Goal: Task Accomplishment & Management: Use online tool/utility

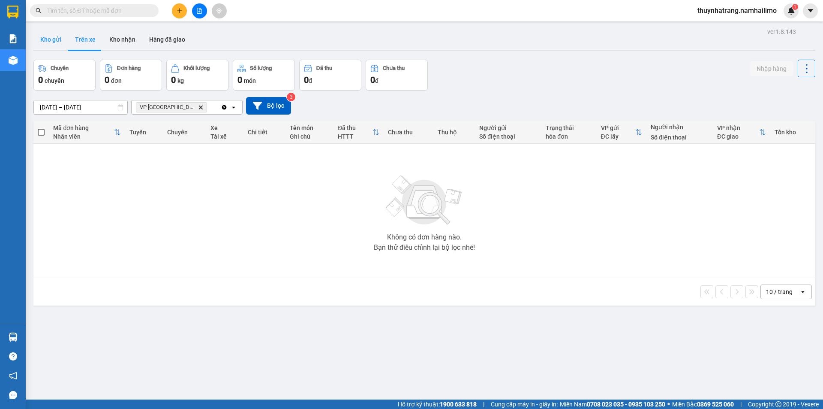
click at [49, 42] on button "Kho gửi" at bounding box center [50, 39] width 35 height 21
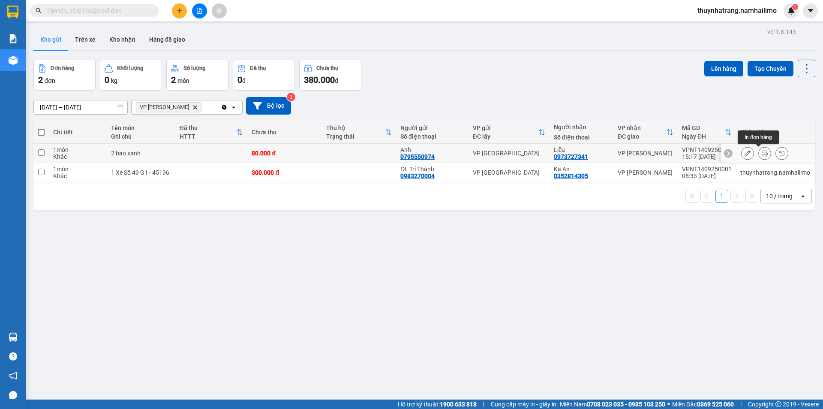
click at [762, 153] on button at bounding box center [765, 153] width 12 height 15
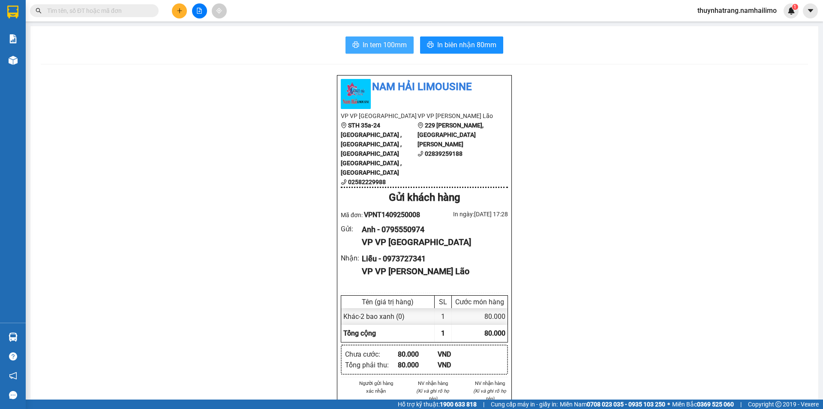
click at [368, 42] on span "In tem 100mm" at bounding box center [385, 44] width 44 height 11
click at [383, 42] on span "In tem 100mm" at bounding box center [385, 44] width 44 height 11
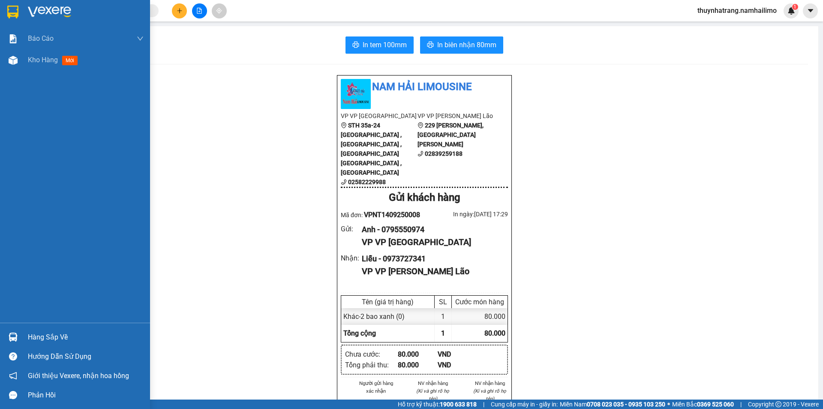
click at [40, 9] on img at bounding box center [49, 12] width 43 height 13
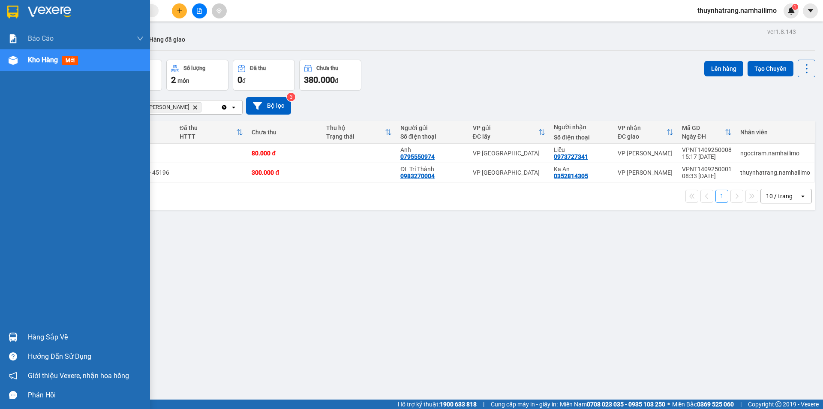
click at [51, 340] on div "Hàng sắp về" at bounding box center [86, 337] width 116 height 13
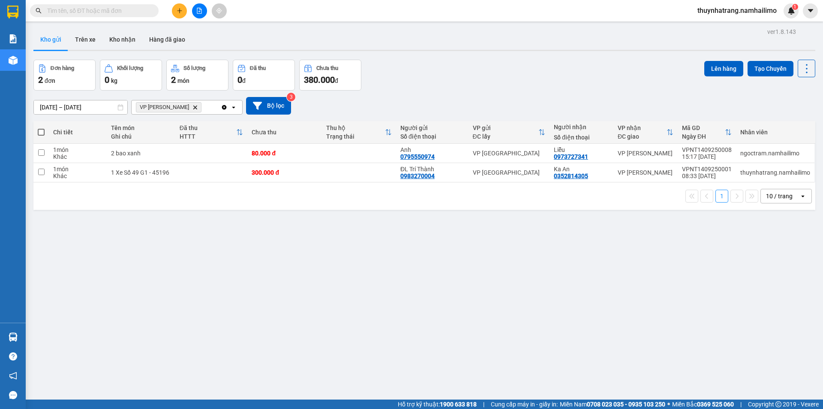
drag, startPoint x: 695, startPoint y: 324, endPoint x: 359, endPoint y: 316, distance: 335.9
click at [689, 326] on section "Kết quả tìm kiếm ( 0 ) Bộ lọc No Data thuynhatrang.namhailimo 1 Báo cáo Báo cáo…" at bounding box center [411, 204] width 823 height 409
click at [91, 45] on button "Trên xe" at bounding box center [85, 39] width 34 height 21
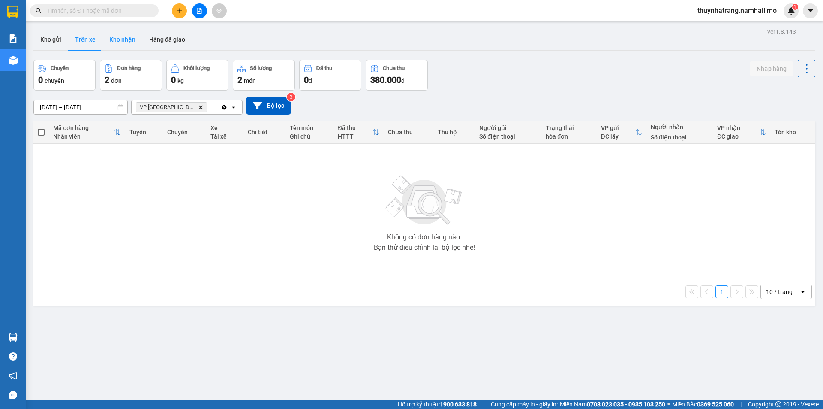
click at [129, 39] on button "Kho nhận" at bounding box center [122, 39] width 40 height 21
